Goal: Task Accomplishment & Management: Complete application form

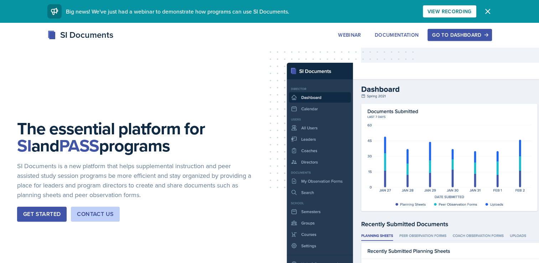
click at [465, 36] on div "Go to Dashboard" at bounding box center [459, 35] width 55 height 6
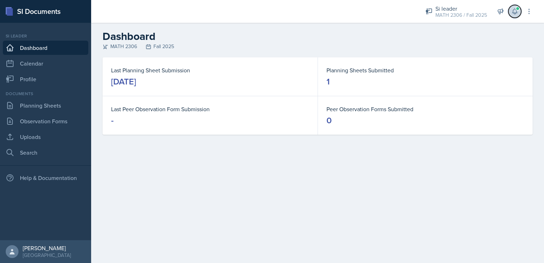
click at [518, 16] on button at bounding box center [515, 11] width 13 height 13
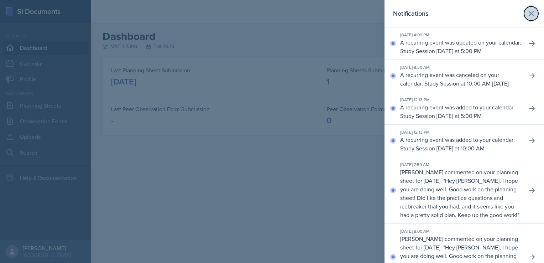
click at [530, 11] on icon at bounding box center [531, 13] width 9 height 9
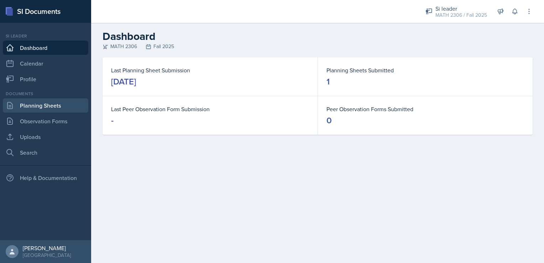
click at [30, 105] on link "Planning Sheets" at bounding box center [46, 105] width 86 height 14
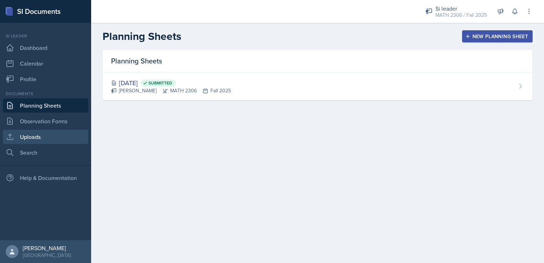
click at [40, 143] on link "Uploads" at bounding box center [46, 137] width 86 height 14
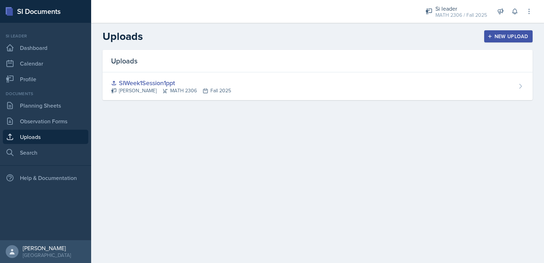
click at [512, 30] on button "New Upload" at bounding box center [509, 36] width 49 height 12
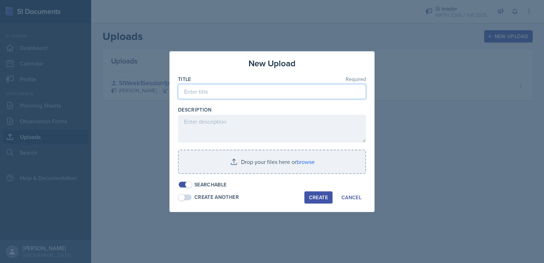
click at [287, 94] on input at bounding box center [272, 91] width 188 height 15
type input "s"
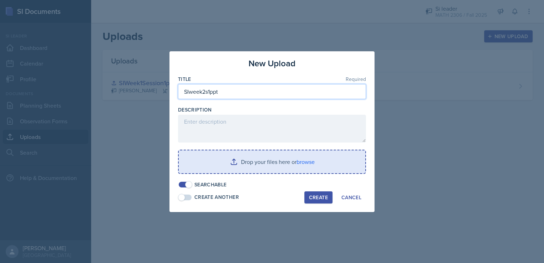
type input "SIweek2s1ppt"
click at [299, 159] on input "file" at bounding box center [272, 161] width 187 height 23
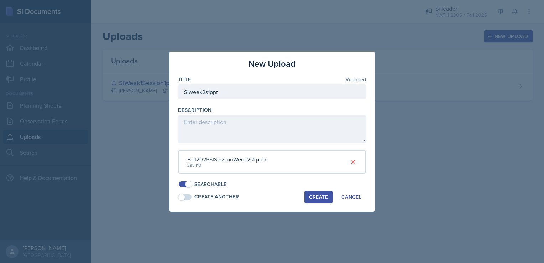
click at [315, 196] on div "Create" at bounding box center [318, 197] width 19 height 6
click at [311, 113] on div "Description" at bounding box center [272, 110] width 188 height 7
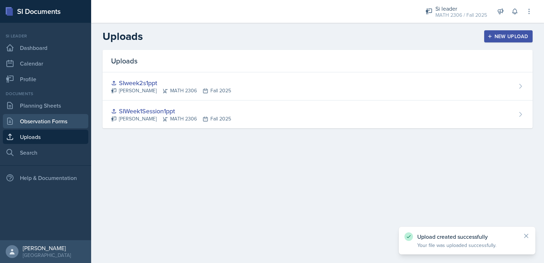
click at [61, 122] on link "Observation Forms" at bounding box center [46, 121] width 86 height 14
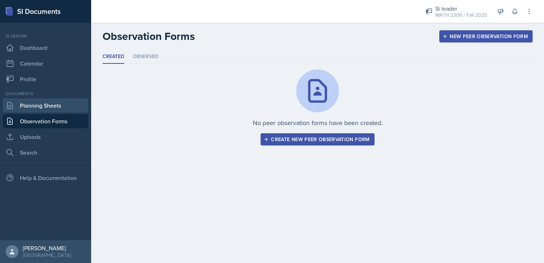
click at [46, 106] on link "Planning Sheets" at bounding box center [46, 105] width 86 height 14
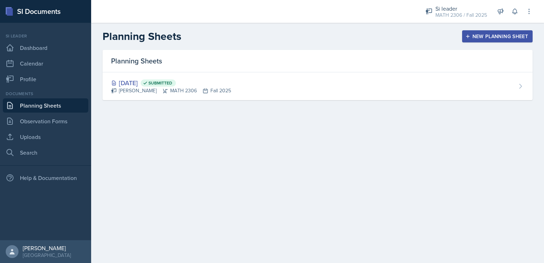
click at [475, 37] on div "New Planning Sheet" at bounding box center [497, 36] width 61 height 6
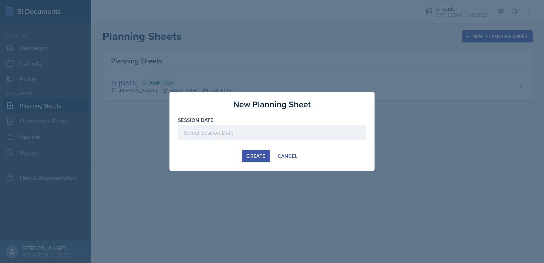
click at [232, 133] on div at bounding box center [272, 132] width 188 height 15
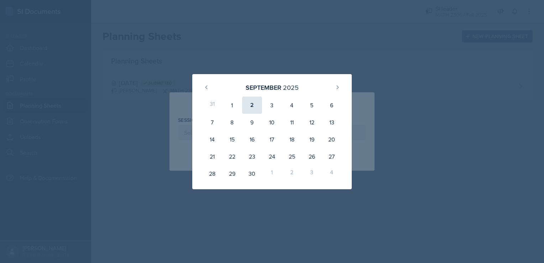
click at [247, 109] on div "2" at bounding box center [252, 105] width 20 height 17
type input "[DATE]"
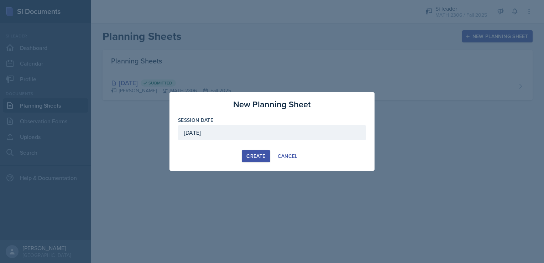
click at [249, 153] on div "Create" at bounding box center [256, 156] width 19 height 6
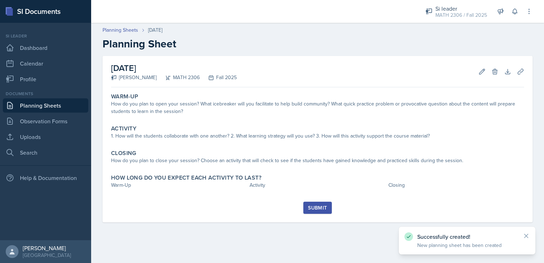
click at [147, 195] on div "Warm-Up How do you plan to open your session? What icebreaker will you facilita…" at bounding box center [317, 146] width 413 height 112
click at [131, 204] on div "Submit" at bounding box center [317, 212] width 413 height 21
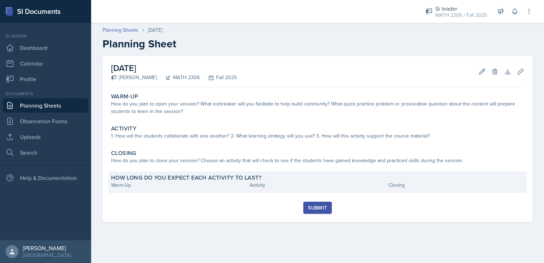
click at [133, 192] on div "How long do you expect each activity to last? Warm-Up Activity Closing" at bounding box center [317, 182] width 419 height 22
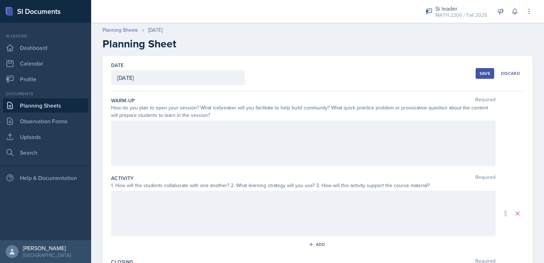
scroll to position [27, 0]
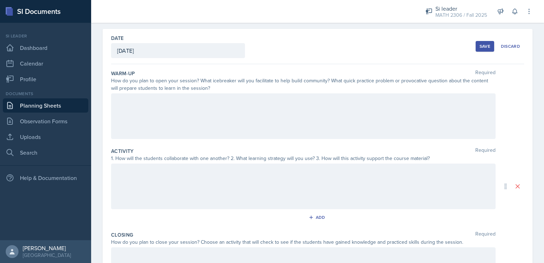
click at [204, 117] on div at bounding box center [303, 116] width 385 height 46
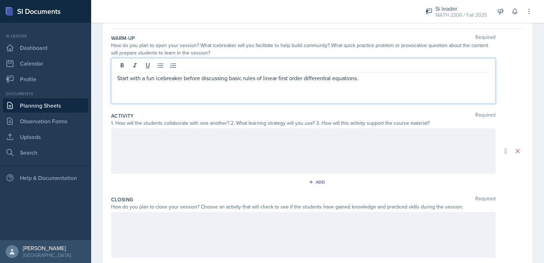
scroll to position [64, 0]
click at [151, 155] on div at bounding box center [303, 149] width 385 height 46
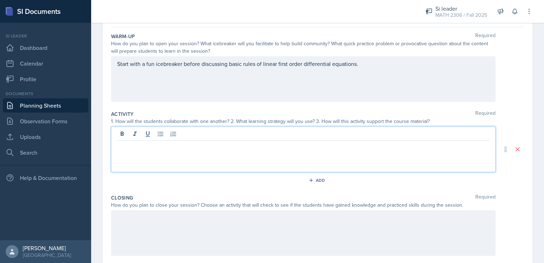
scroll to position [77, 0]
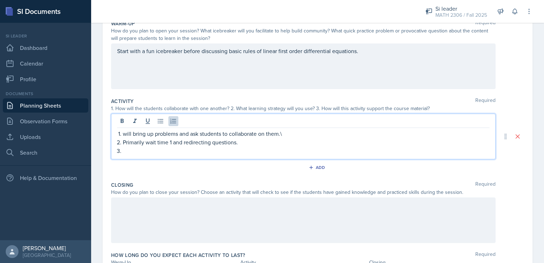
click at [295, 134] on p "will bring up problems and ask students to collaborate on them.\" at bounding box center [306, 133] width 367 height 9
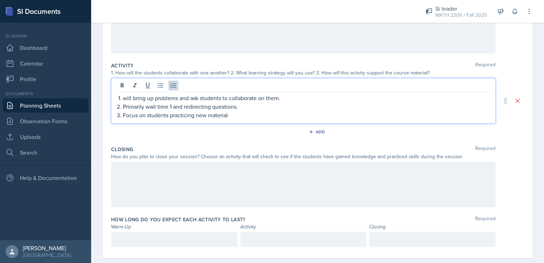
scroll to position [113, 0]
click at [342, 115] on p "Focus on students practicing new material and reviewing separable equations" at bounding box center [306, 115] width 367 height 9
click at [228, 115] on p "Focus on students practicing new material and reviewing separable equations." at bounding box center [306, 115] width 367 height 9
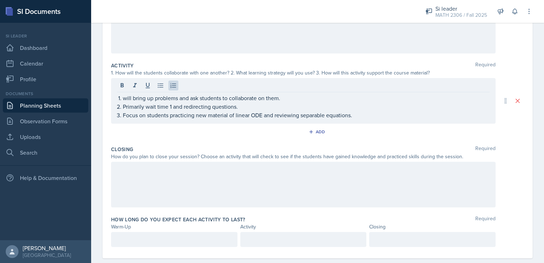
click at [302, 190] on div at bounding box center [303, 185] width 385 height 46
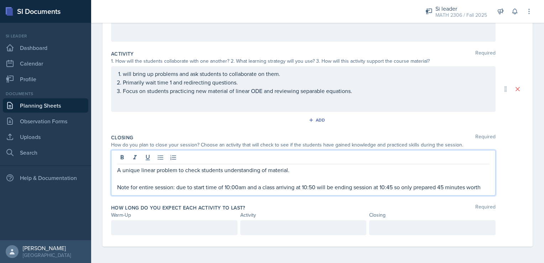
scroll to position [125, 0]
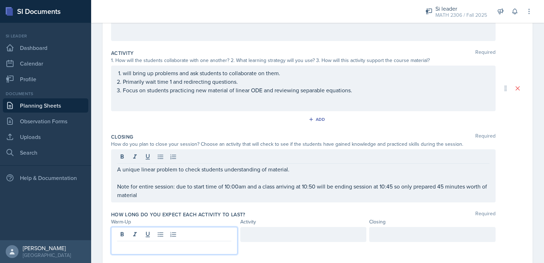
click at [189, 233] on div at bounding box center [174, 240] width 126 height 27
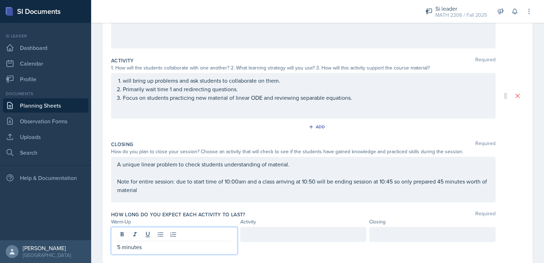
click at [290, 238] on div at bounding box center [303, 234] width 126 height 15
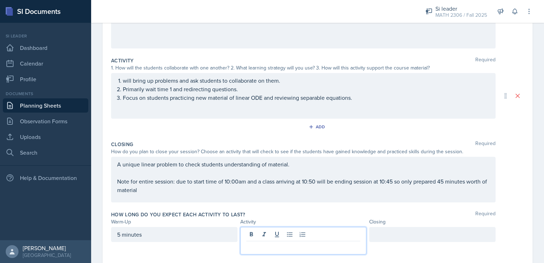
scroll to position [130, 0]
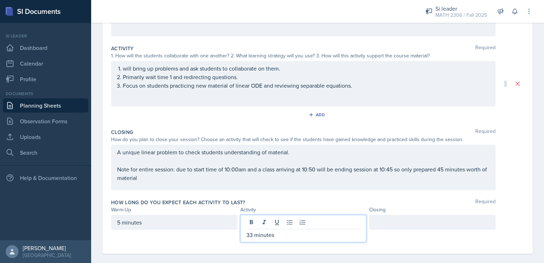
click at [388, 220] on div at bounding box center [432, 222] width 126 height 15
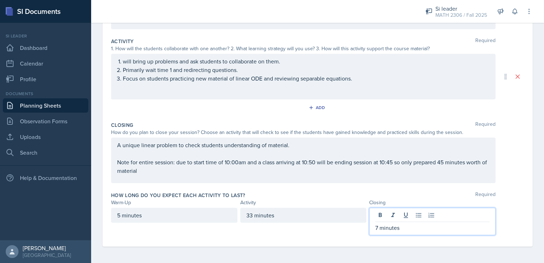
scroll to position [0, 0]
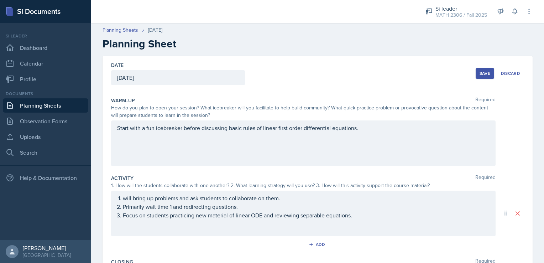
click at [480, 72] on div "Save" at bounding box center [485, 74] width 11 height 6
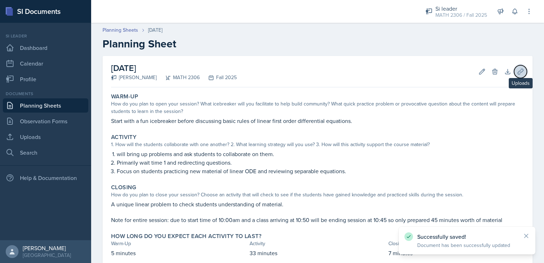
click at [517, 70] on icon at bounding box center [520, 71] width 7 height 7
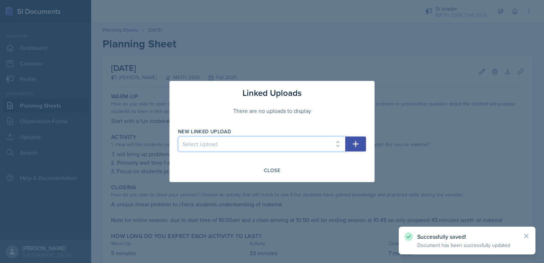
click at [223, 146] on select "Select Upload SIWeek1Session1ppt SIweek2s1ppt" at bounding box center [261, 143] width 167 height 15
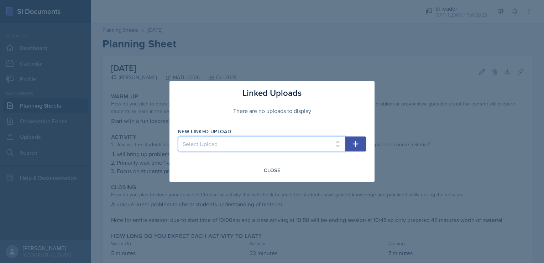
select select "6da2e9e0-06ea-482d-b7cd-911209ab424c"
click at [178, 136] on select "Select Upload SIWeek1Session1ppt SIweek2s1ppt" at bounding box center [261, 143] width 167 height 15
click at [357, 147] on icon "button" at bounding box center [356, 144] width 9 height 9
select select
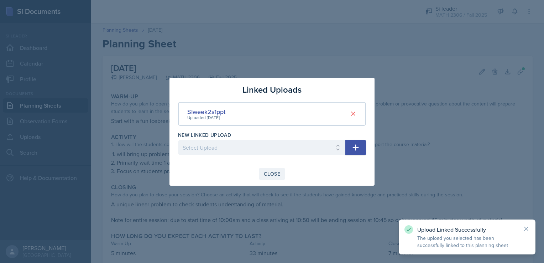
click at [267, 171] on div "Close" at bounding box center [272, 174] width 16 height 6
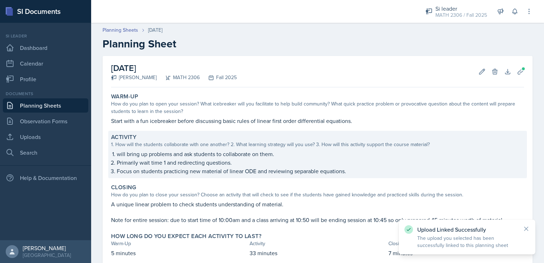
scroll to position [43, 0]
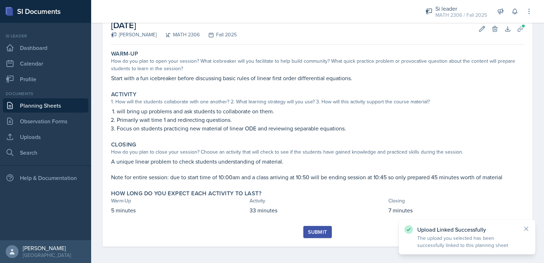
click at [314, 232] on div "Submit" at bounding box center [317, 232] width 19 height 6
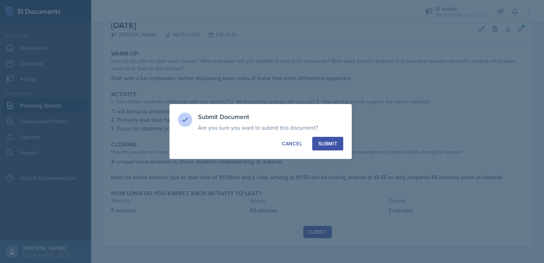
click at [329, 140] on div "Submit" at bounding box center [327, 143] width 19 height 7
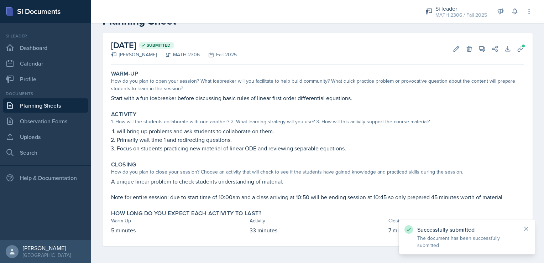
scroll to position [22, 0]
